Goal: Task Accomplishment & Management: Manage account settings

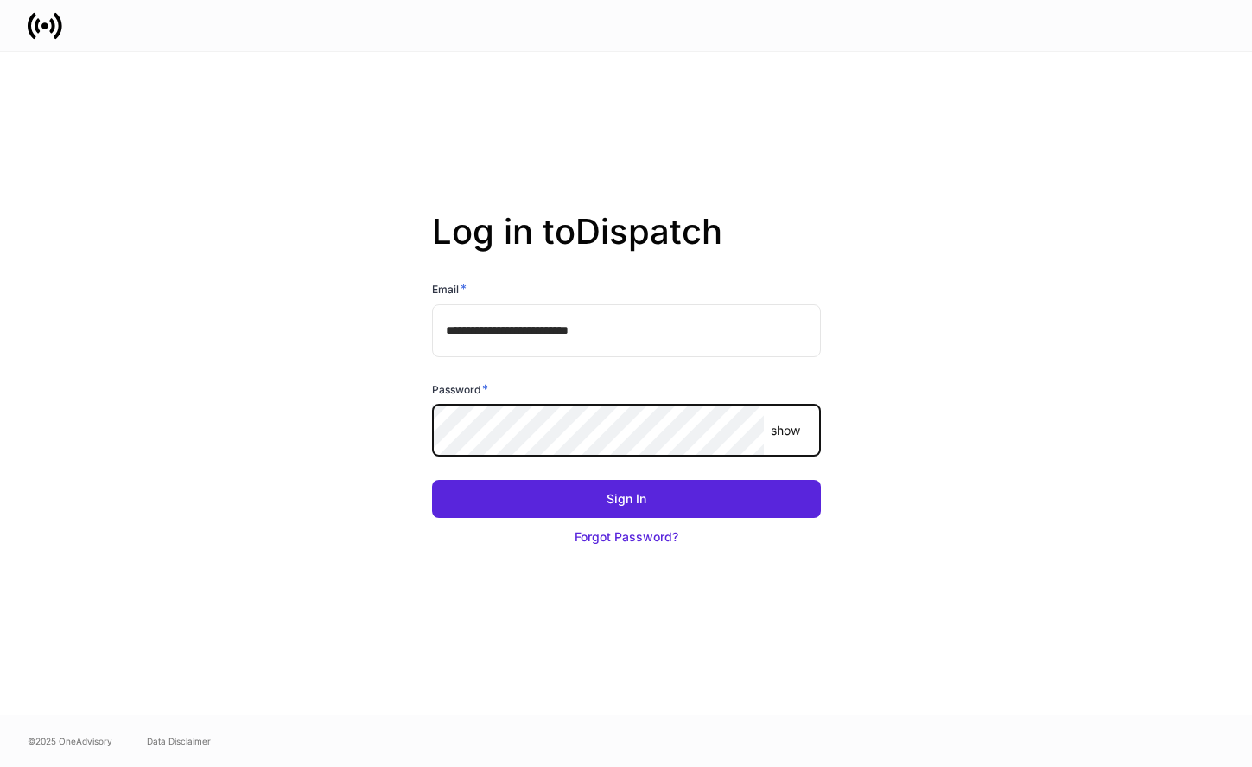
click at [0, 766] on com-1password-button at bounding box center [0, 767] width 0 height 0
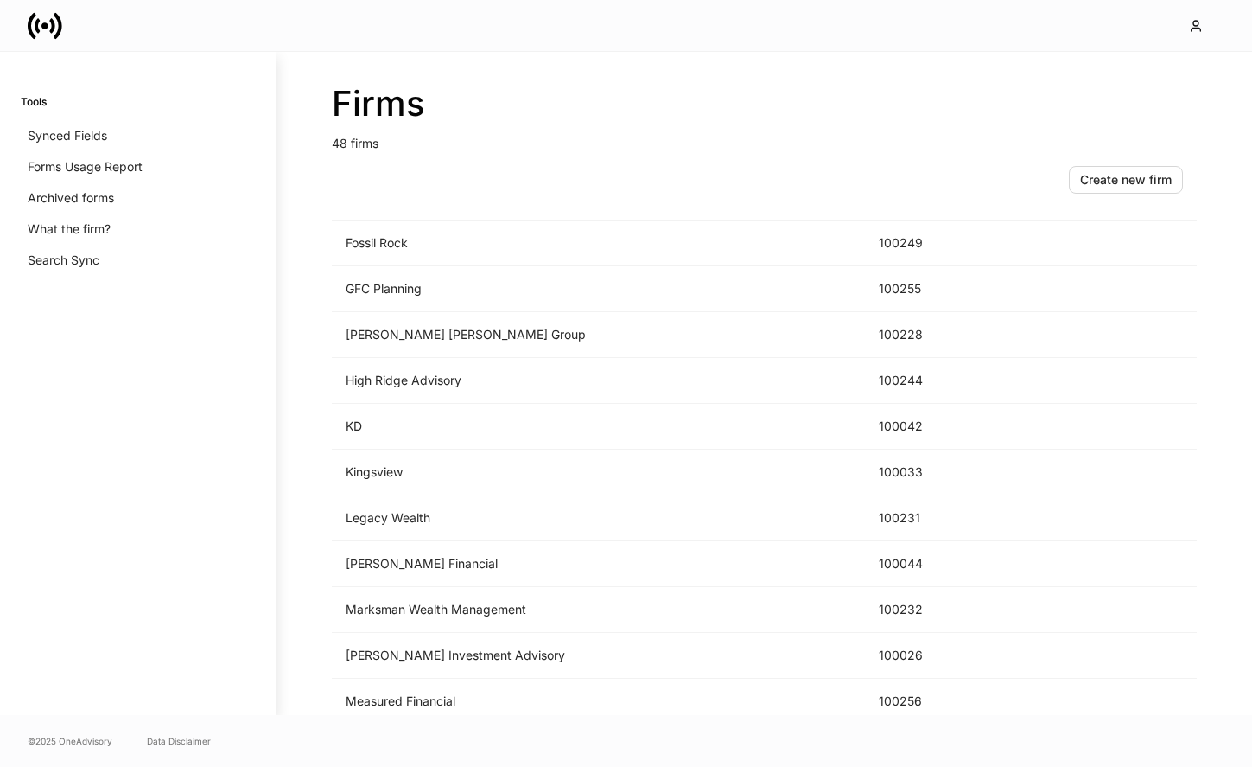
scroll to position [1434, 0]
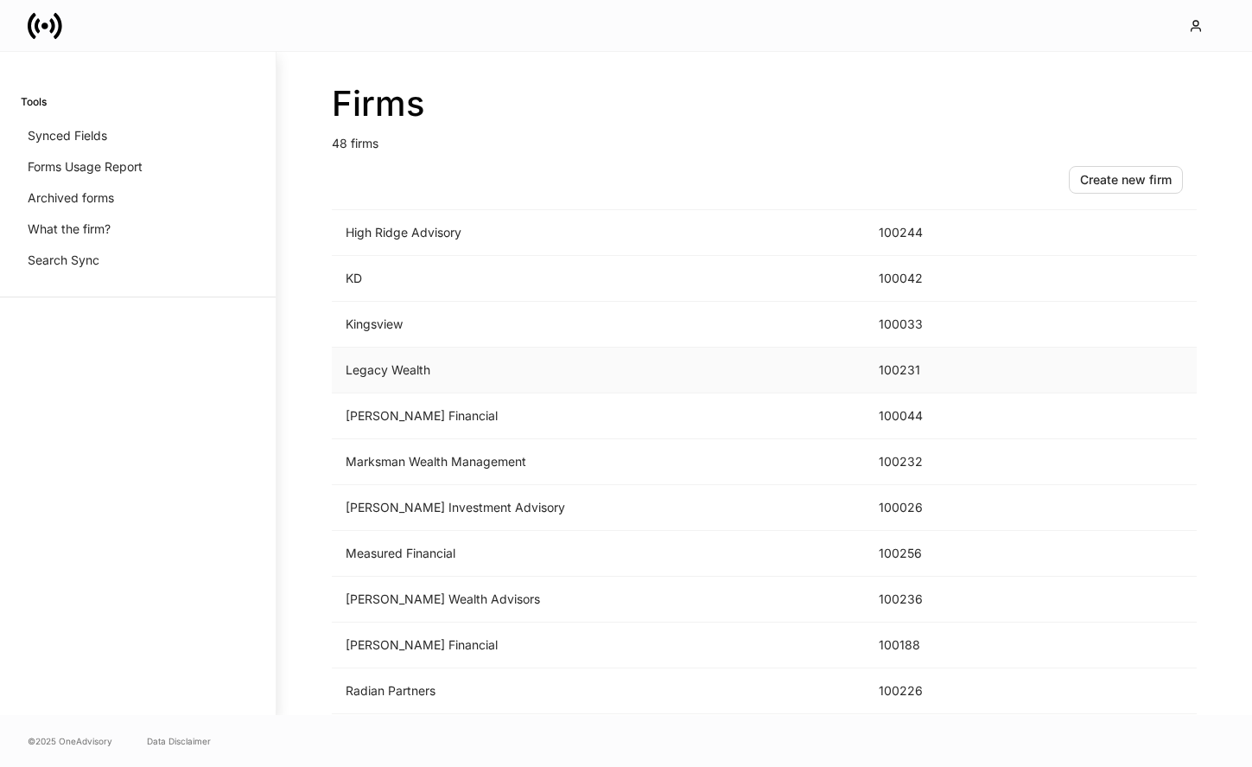
click at [572, 367] on td "Legacy Wealth" at bounding box center [598, 370] width 533 height 46
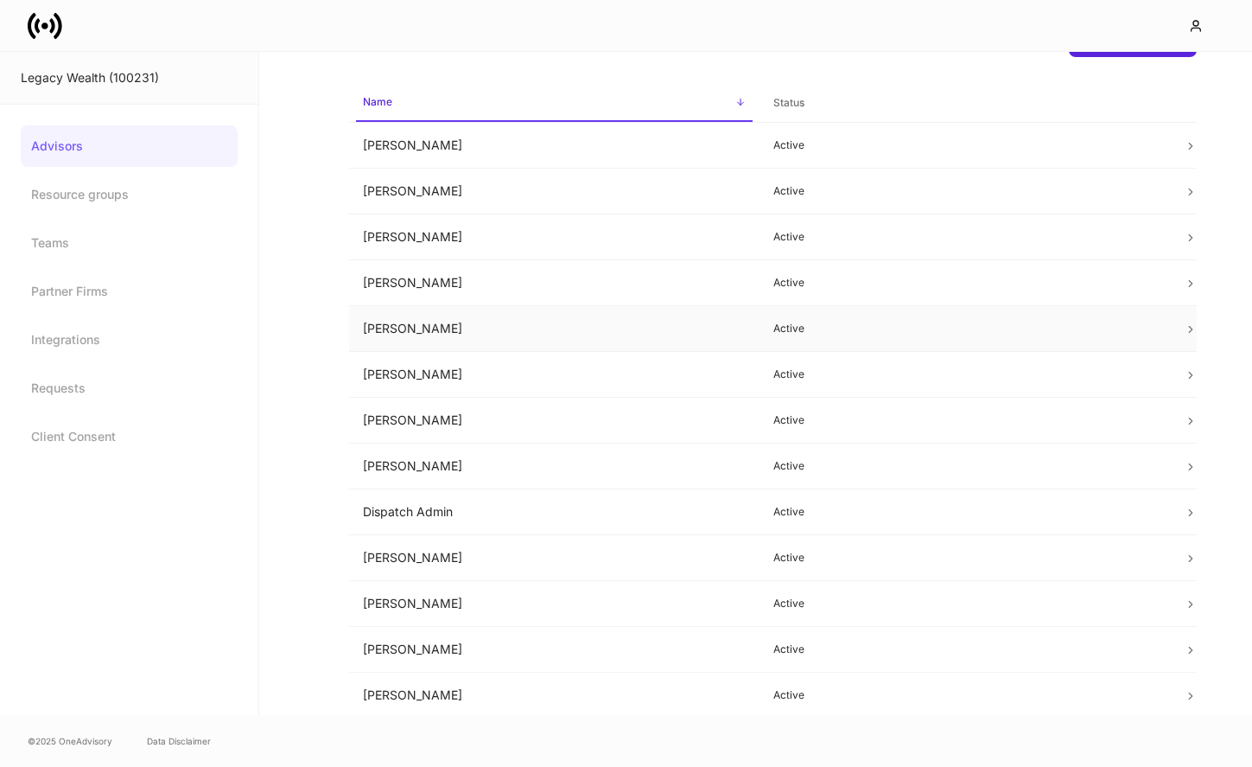
scroll to position [109, 0]
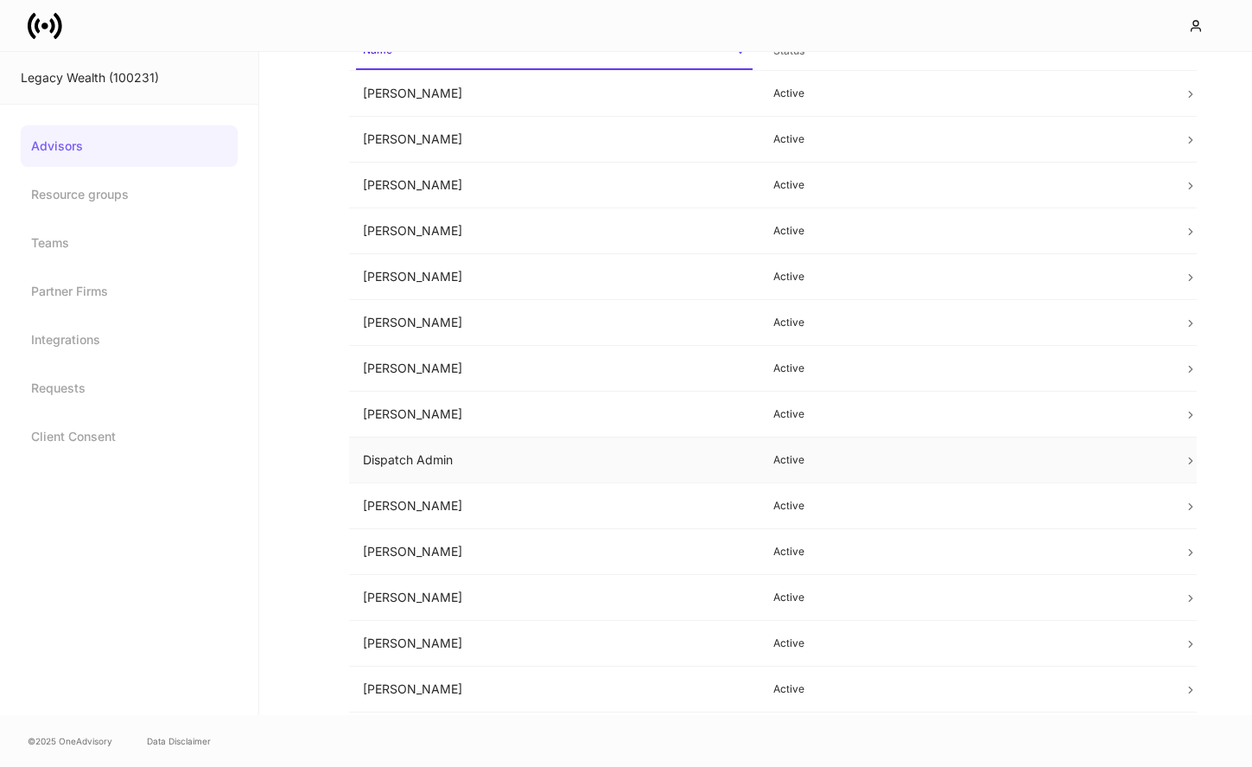
click at [543, 452] on td "Dispatch Admin" at bounding box center [554, 460] width 411 height 46
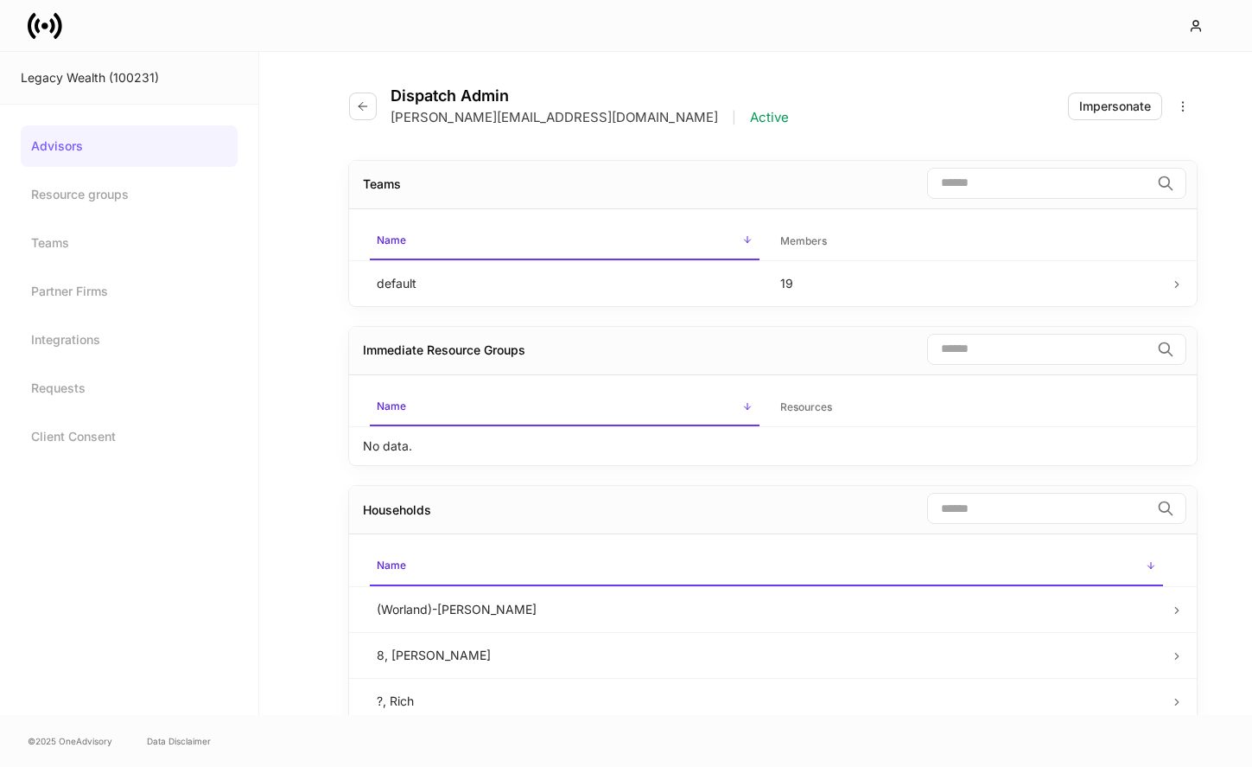
click at [1102, 121] on div "Dispatch Admin [PERSON_NAME][EMAIL_ADDRESS][DOMAIN_NAME] | Active Impersonate" at bounding box center [773, 96] width 848 height 88
click at [1102, 118] on button "Impersonate" at bounding box center [1115, 106] width 94 height 28
